Goal: Check status: Check status

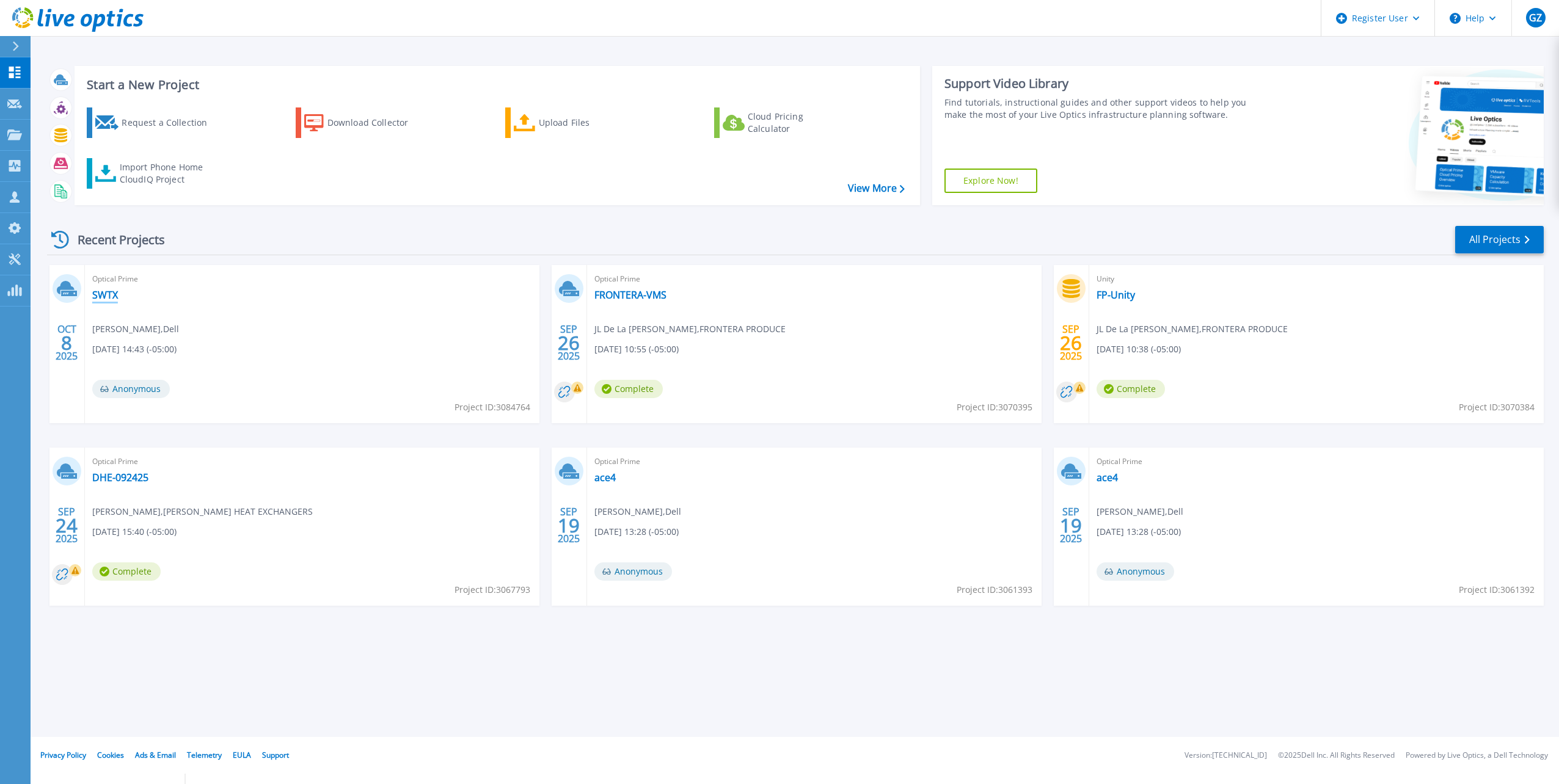
click at [117, 300] on link "SWTX" at bounding box center [105, 294] width 26 height 12
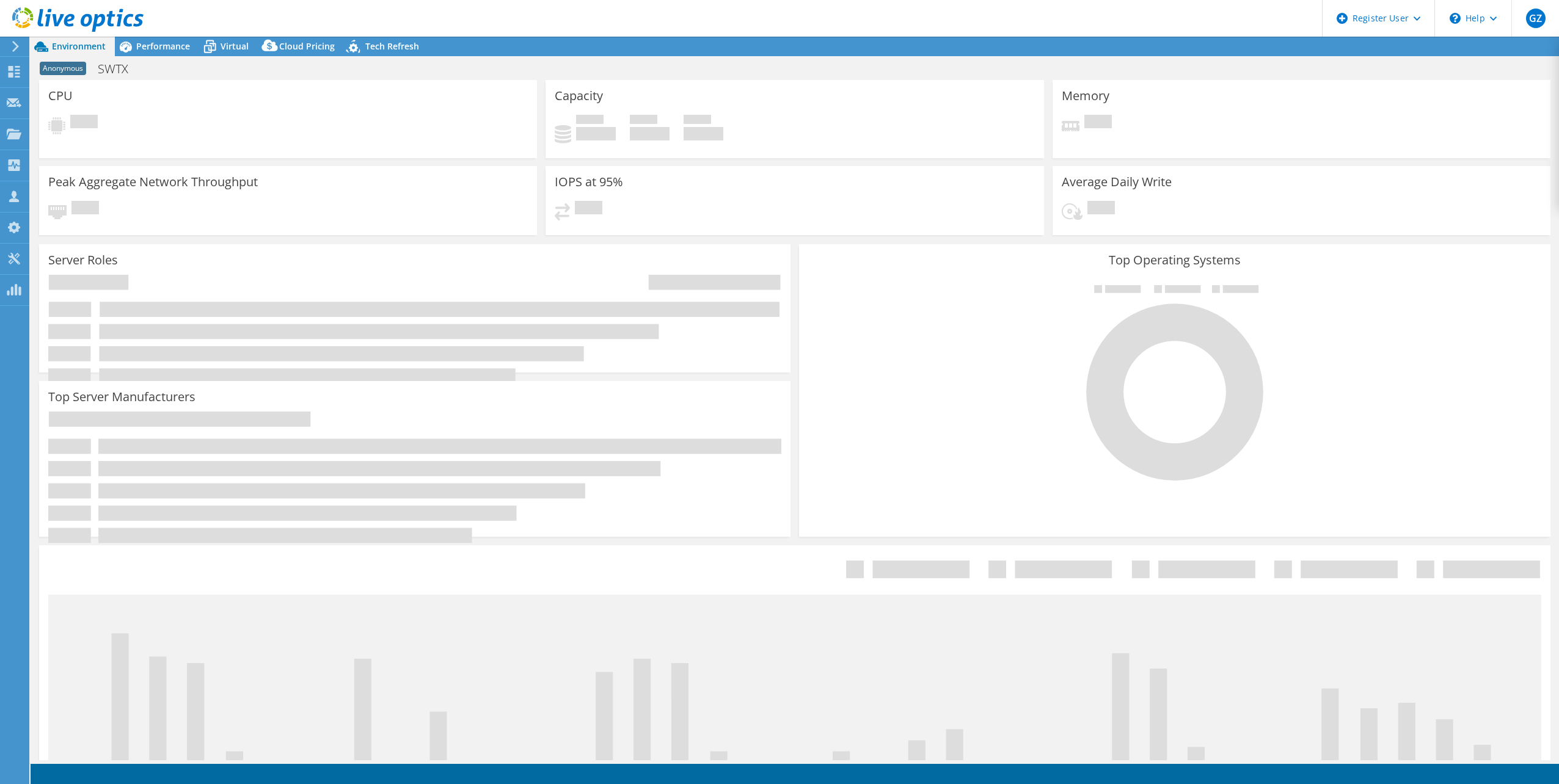
select select "USD"
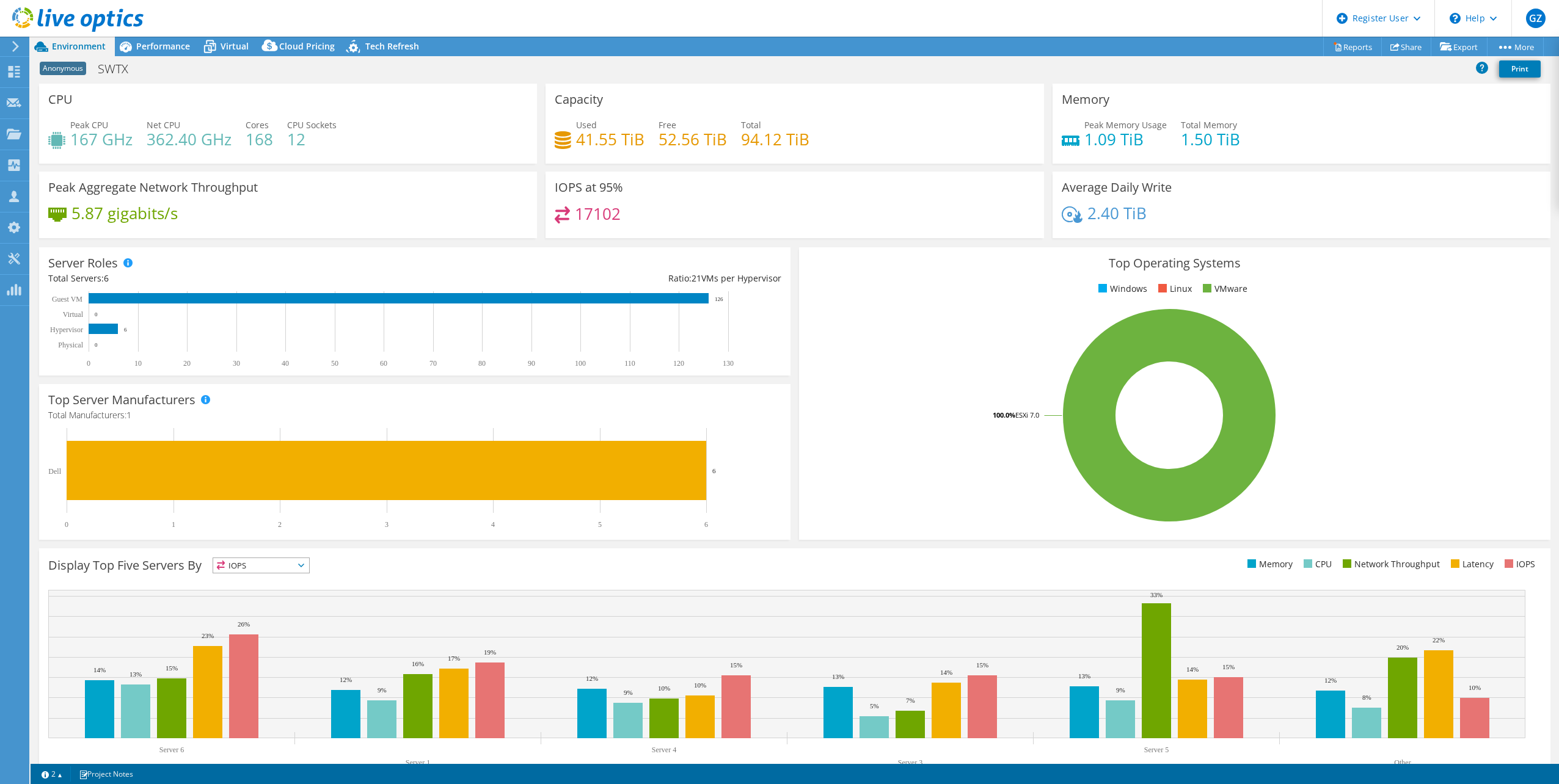
click at [65, 68] on span "Anonymous" at bounding box center [63, 68] width 46 height 13
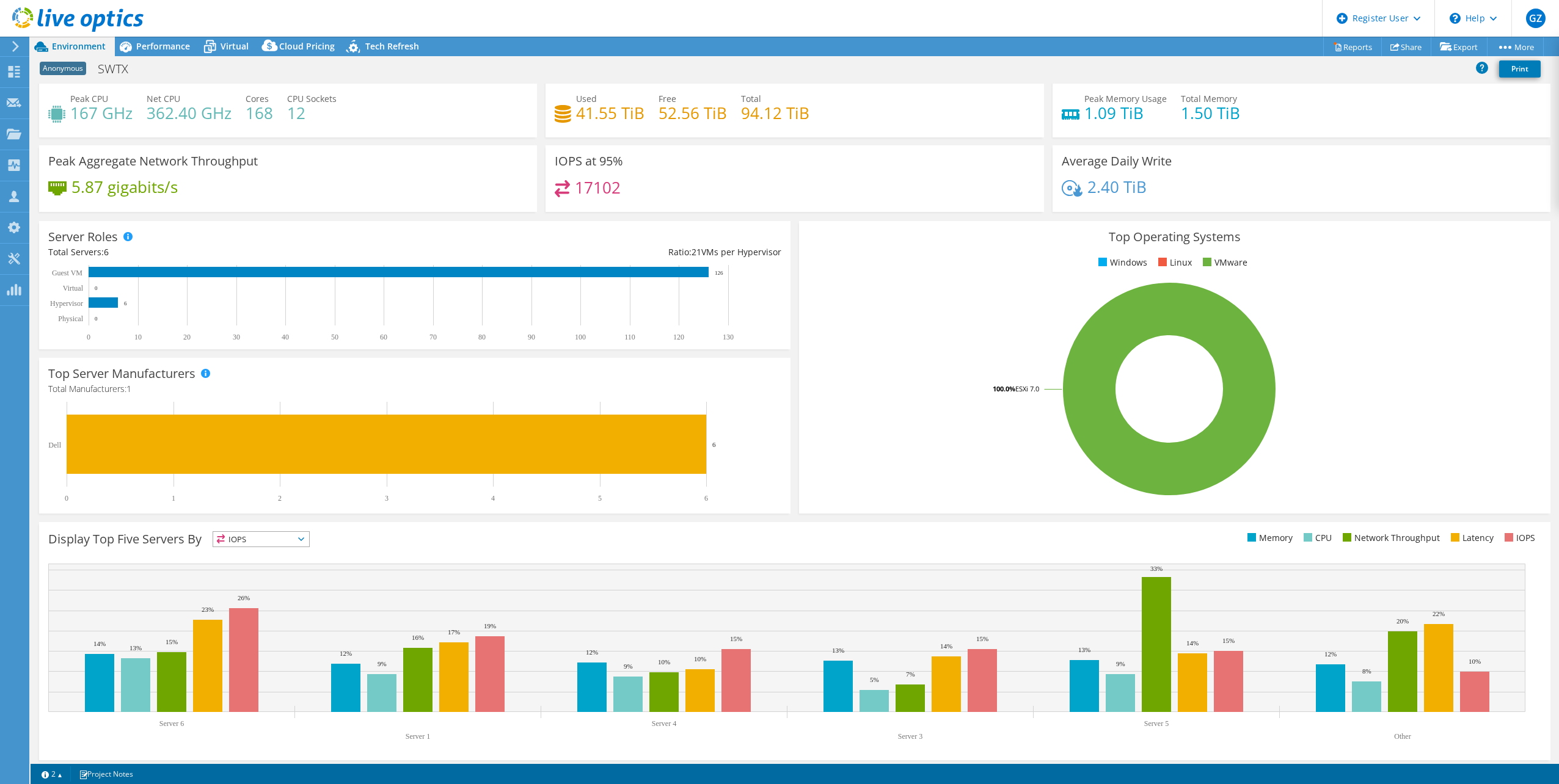
scroll to position [31, 0]
